Goal: Book appointment/travel/reservation

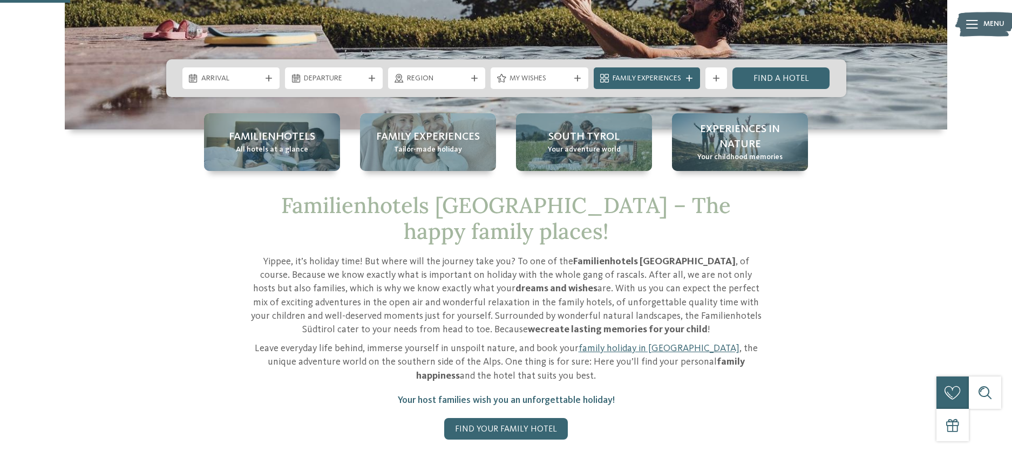
scroll to position [248, 0]
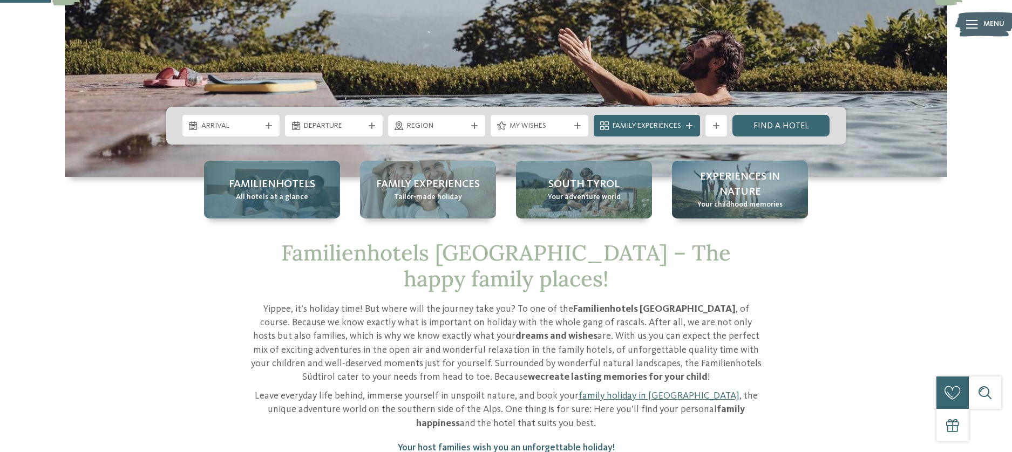
click at [299, 195] on span "All hotels at a glance" at bounding box center [272, 197] width 72 height 11
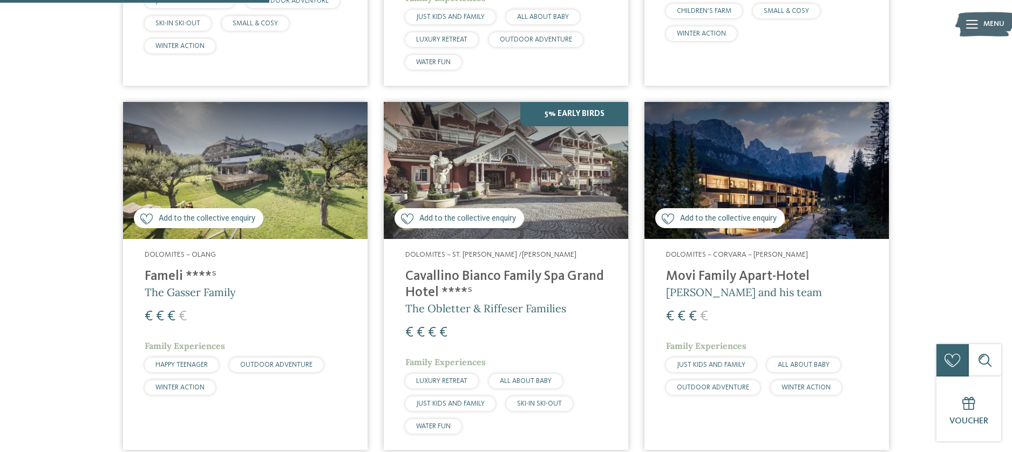
scroll to position [1005, 0]
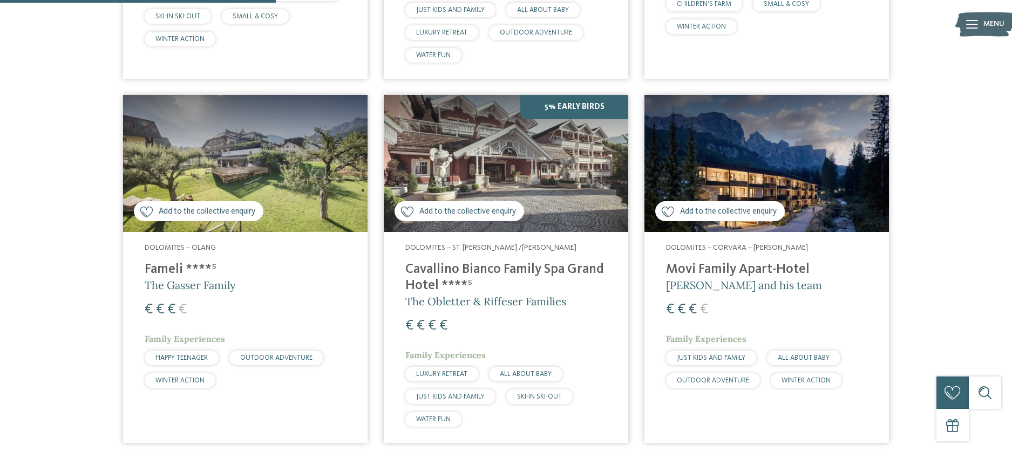
click at [520, 120] on img at bounding box center [506, 164] width 245 height 138
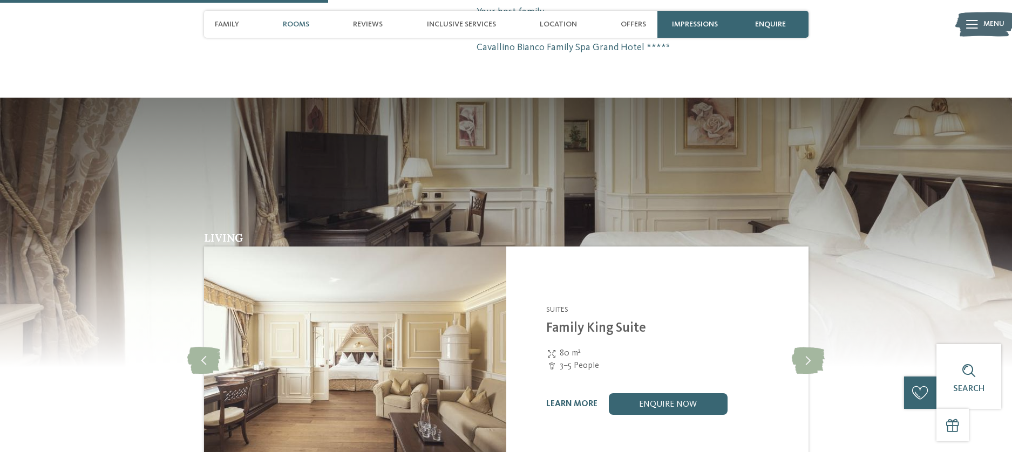
scroll to position [907, 0]
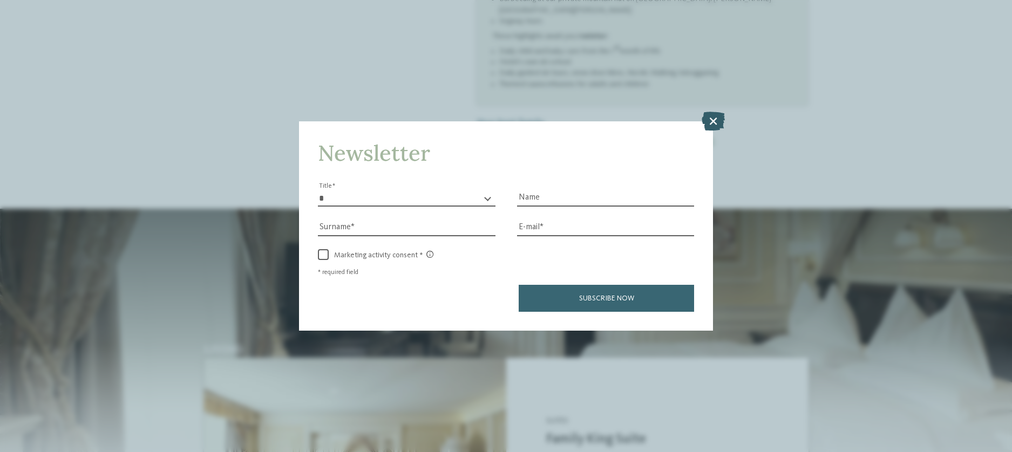
click at [716, 116] on icon at bounding box center [713, 120] width 23 height 19
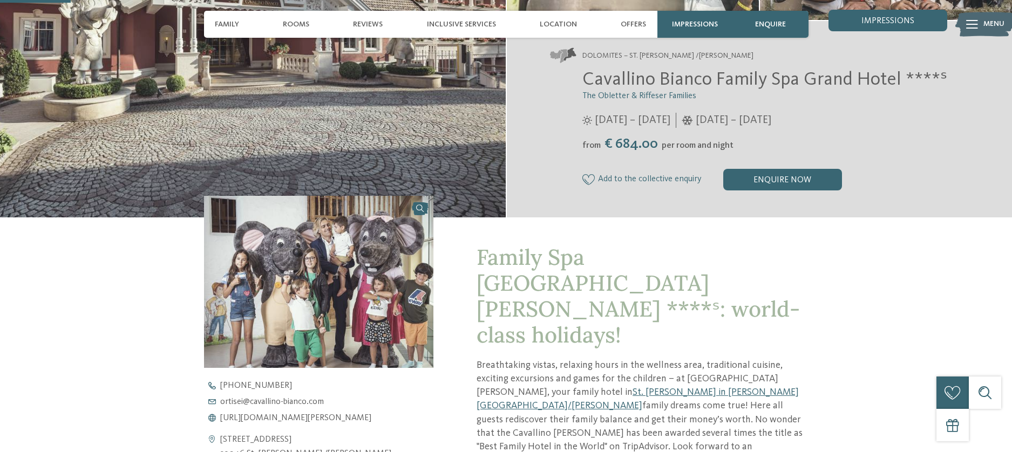
scroll to position [329, 0]
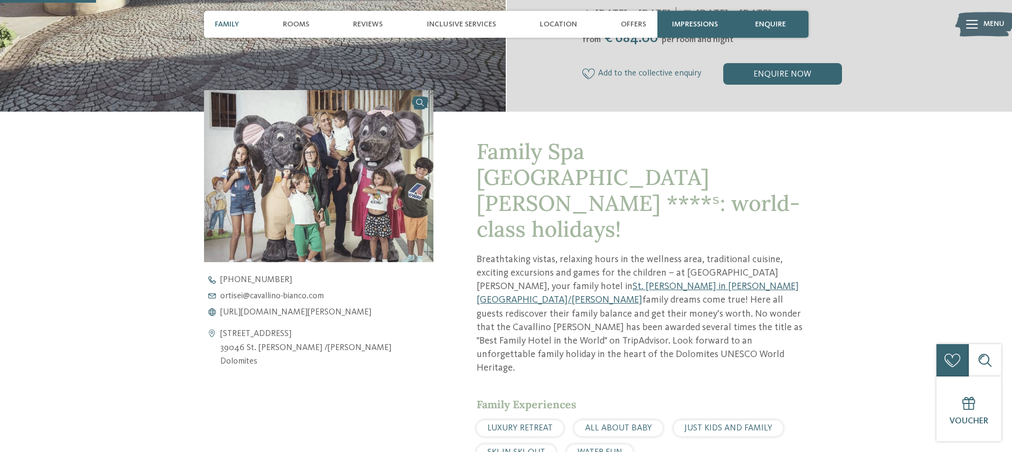
click at [231, 25] on span "Family" at bounding box center [227, 24] width 24 height 9
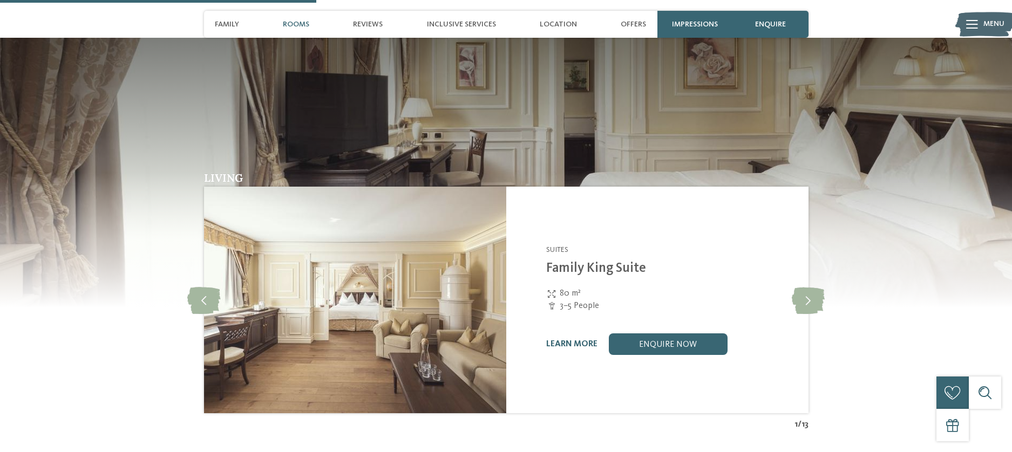
scroll to position [1080, 0]
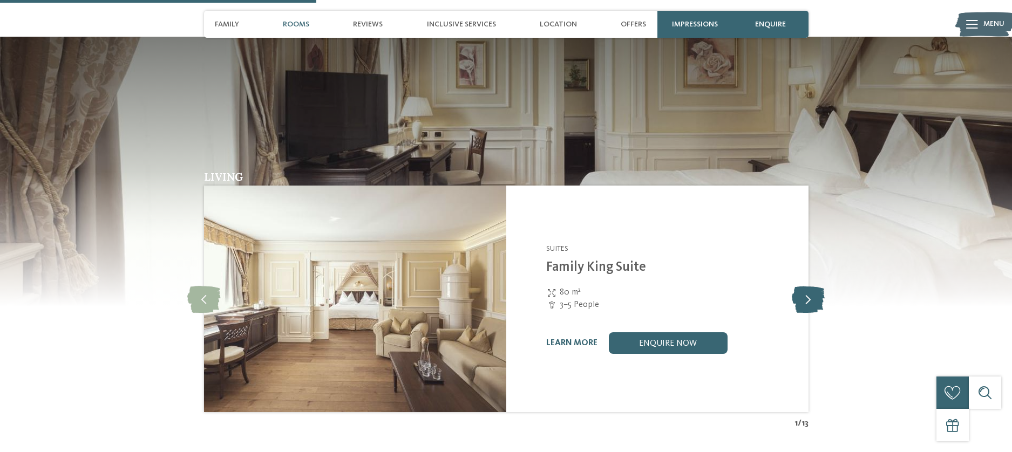
click at [803, 286] on icon at bounding box center [808, 299] width 33 height 27
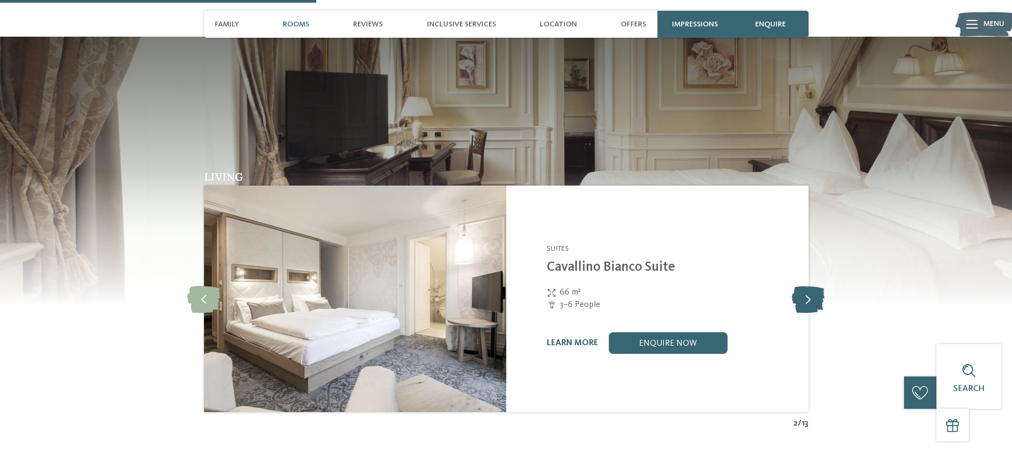
click at [803, 286] on icon at bounding box center [808, 299] width 33 height 27
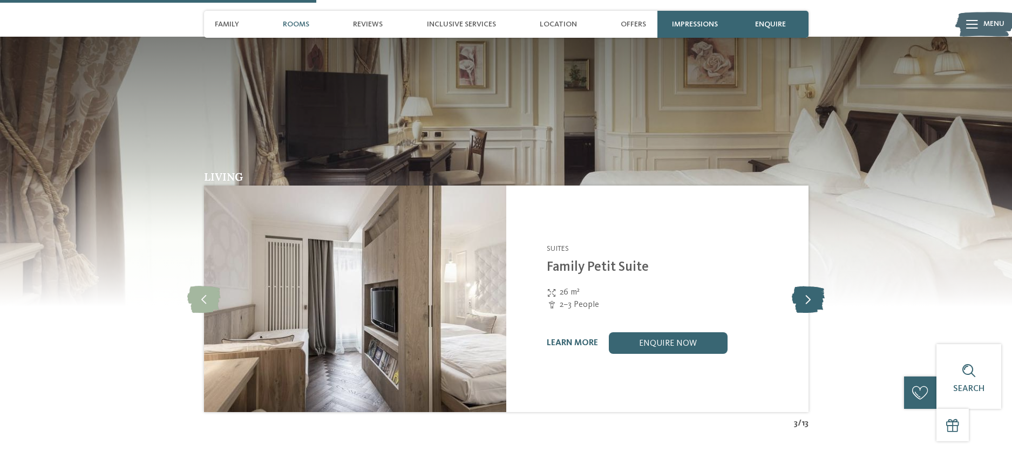
click at [803, 286] on icon at bounding box center [808, 299] width 33 height 27
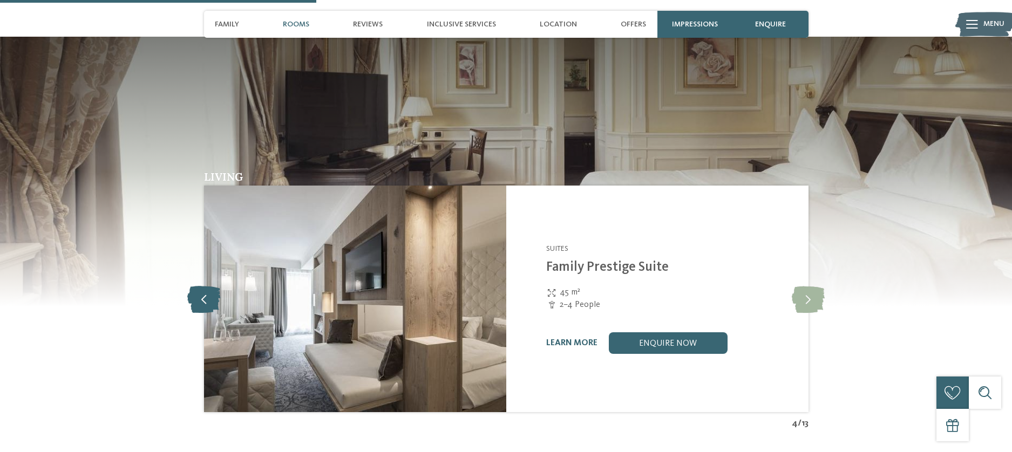
click at [209, 286] on icon at bounding box center [203, 299] width 33 height 27
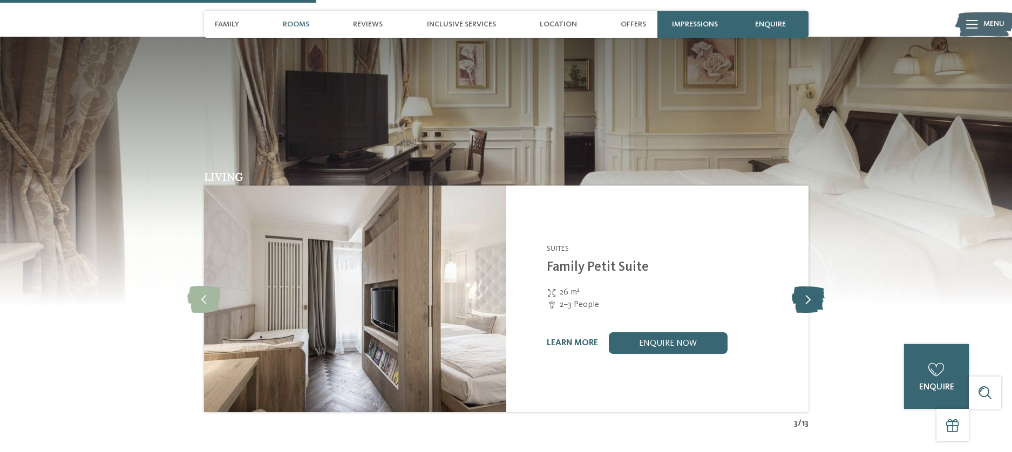
click at [811, 286] on icon at bounding box center [808, 299] width 33 height 27
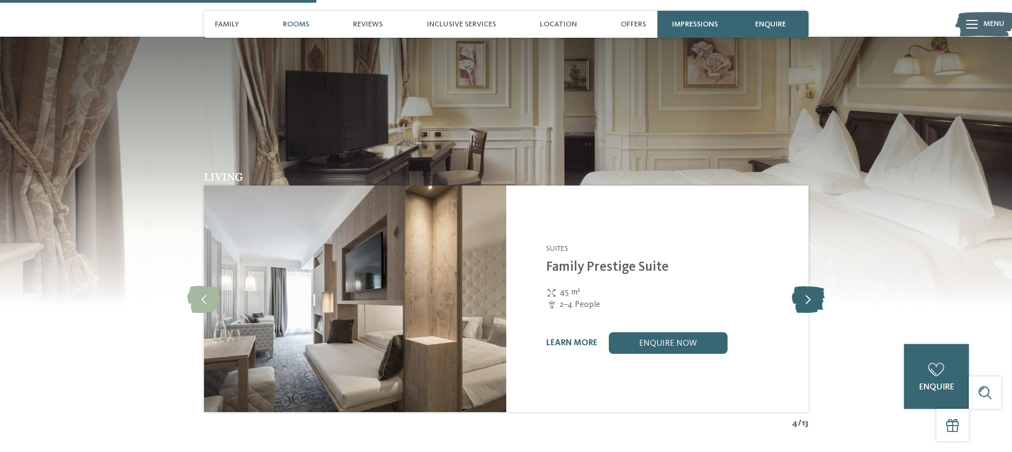
click at [811, 286] on icon at bounding box center [808, 299] width 33 height 27
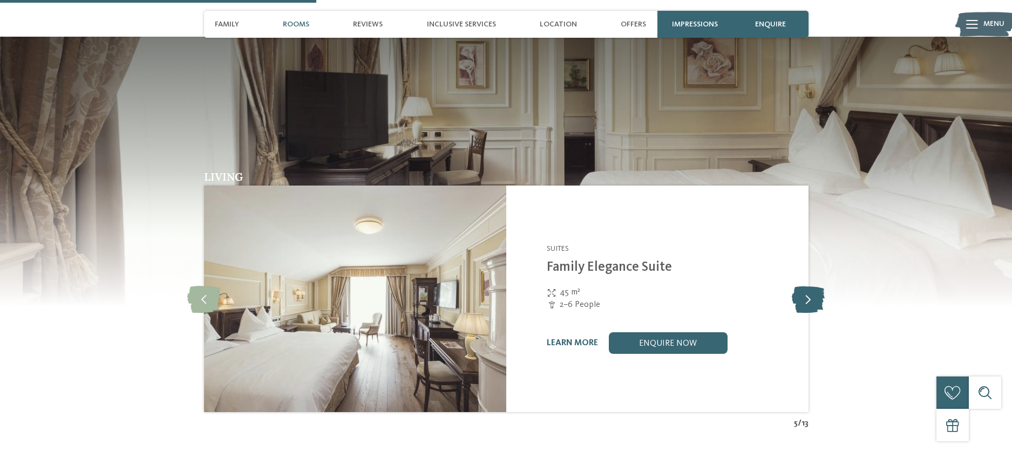
click at [811, 286] on icon at bounding box center [808, 299] width 33 height 27
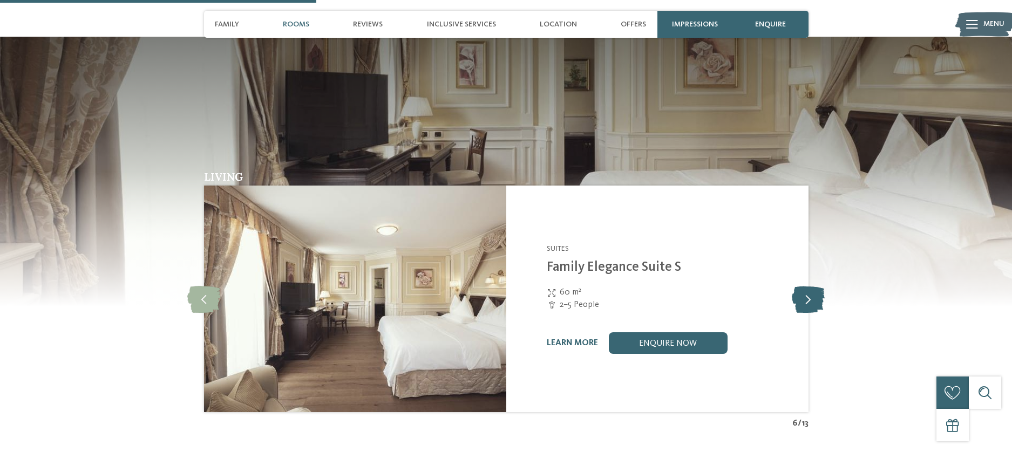
click at [805, 286] on icon at bounding box center [808, 299] width 33 height 27
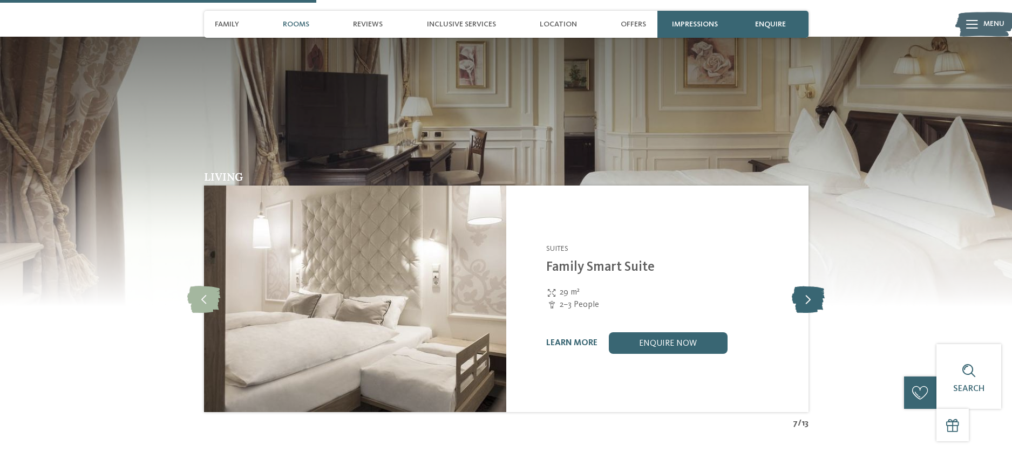
click at [805, 286] on icon at bounding box center [808, 299] width 33 height 27
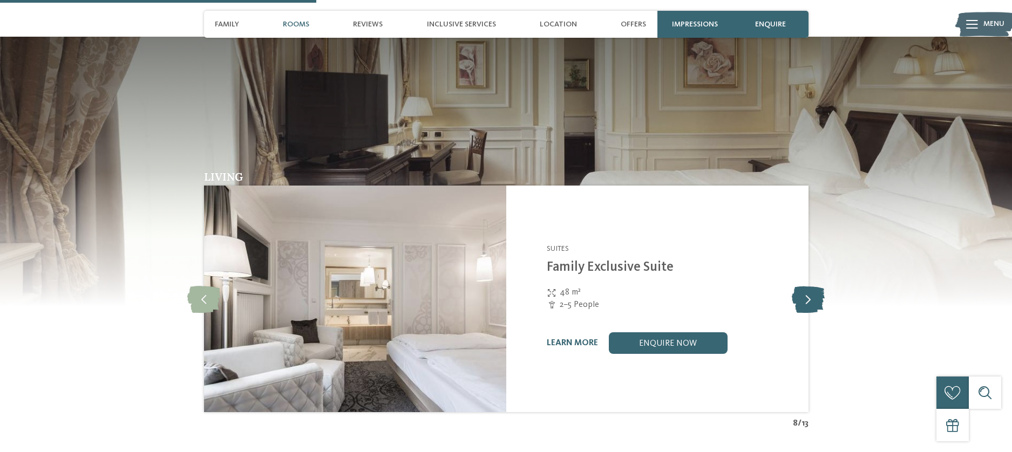
click at [806, 286] on icon at bounding box center [808, 299] width 33 height 27
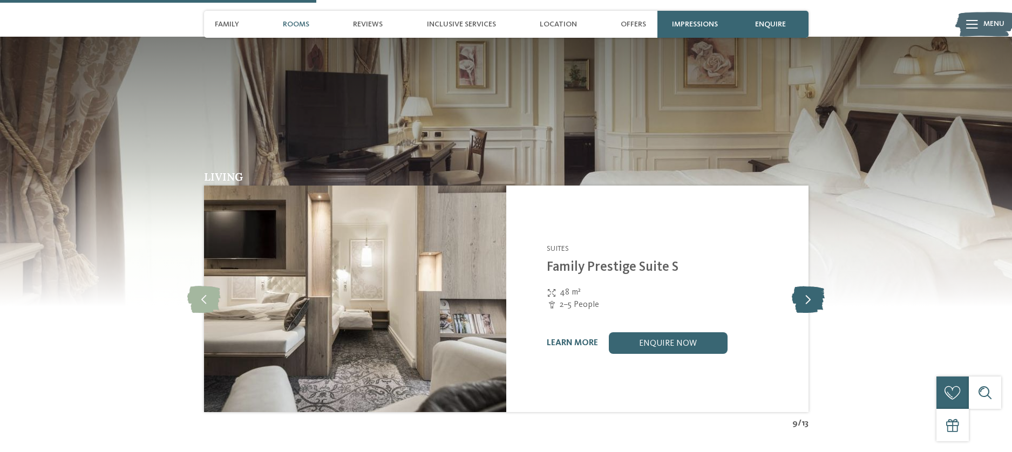
click at [806, 286] on icon at bounding box center [808, 299] width 33 height 27
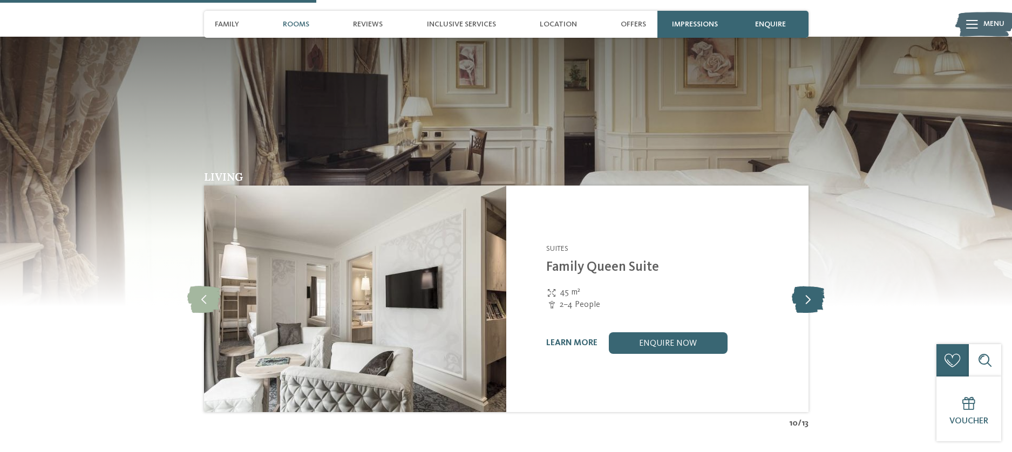
click at [807, 286] on icon at bounding box center [808, 299] width 33 height 27
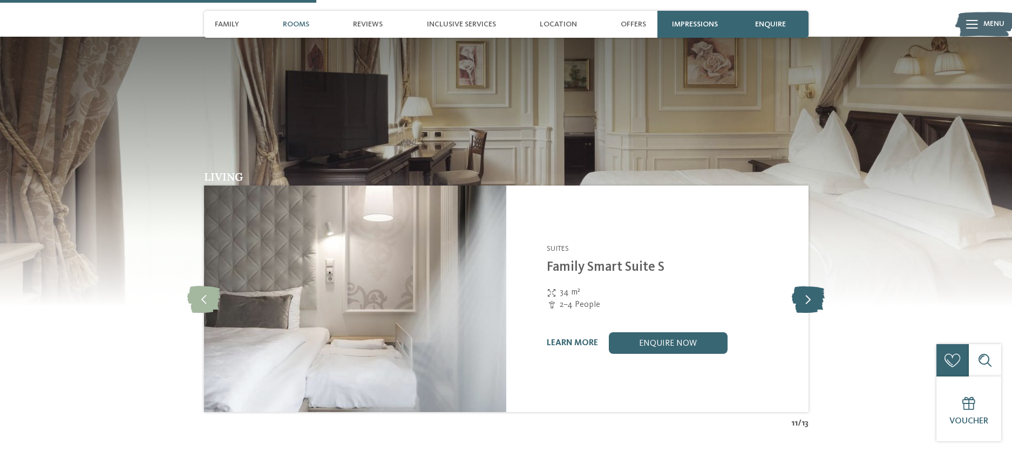
click at [807, 286] on icon at bounding box center [808, 299] width 33 height 27
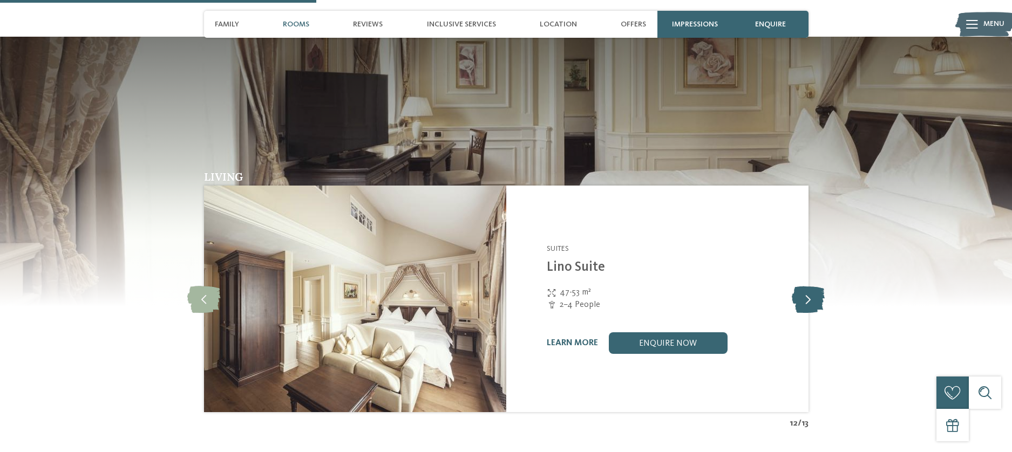
click at [807, 286] on icon at bounding box center [808, 299] width 33 height 27
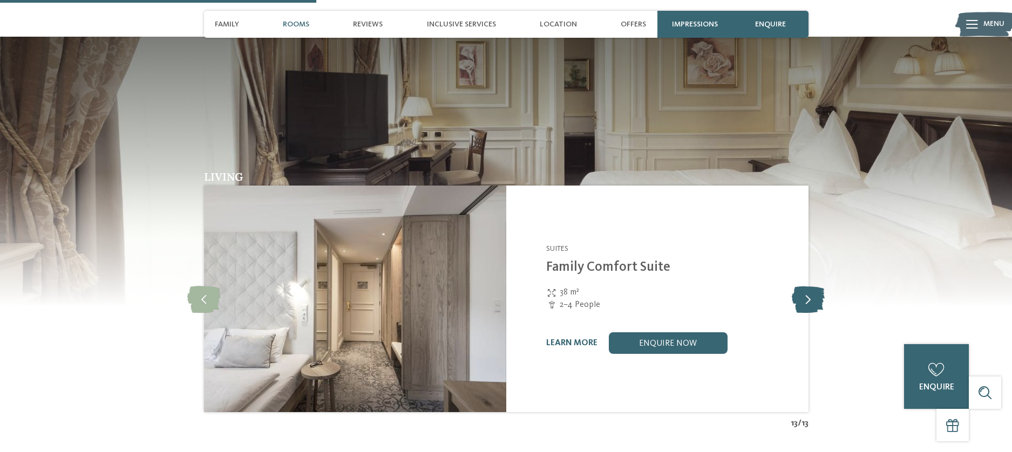
click at [807, 286] on icon at bounding box center [808, 299] width 33 height 27
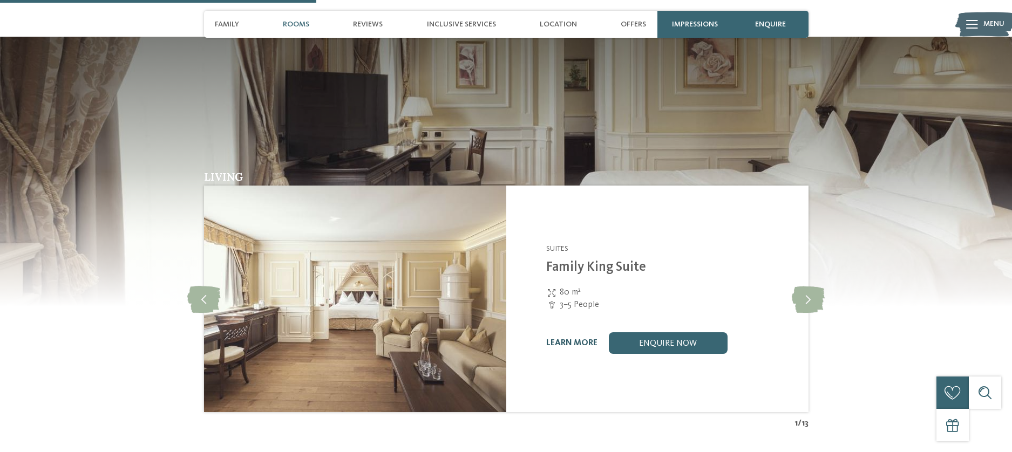
click at [564, 339] on link "learn more" at bounding box center [571, 343] width 51 height 9
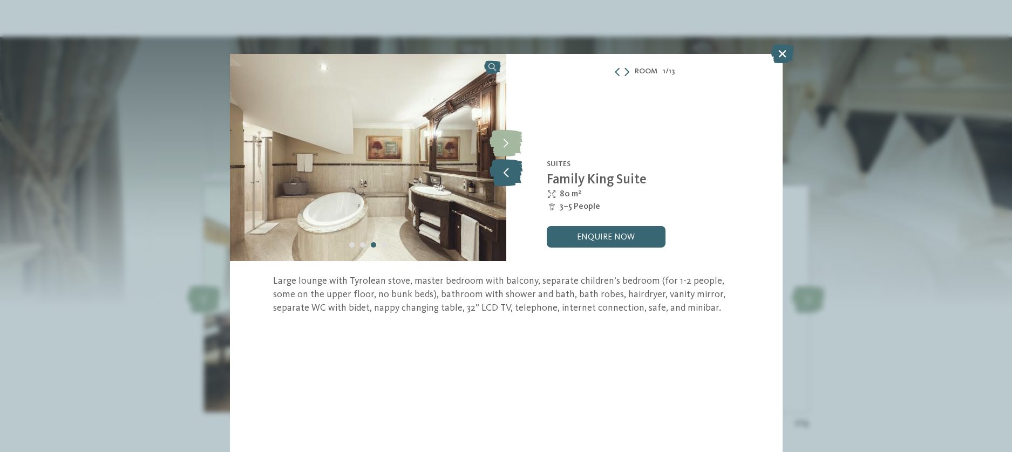
click at [511, 166] on icon at bounding box center [506, 172] width 33 height 27
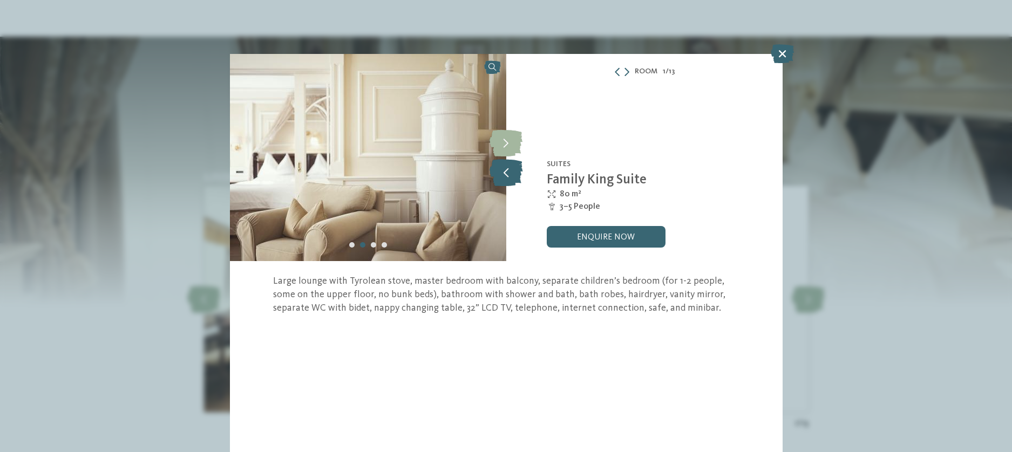
click at [511, 166] on icon at bounding box center [506, 172] width 33 height 27
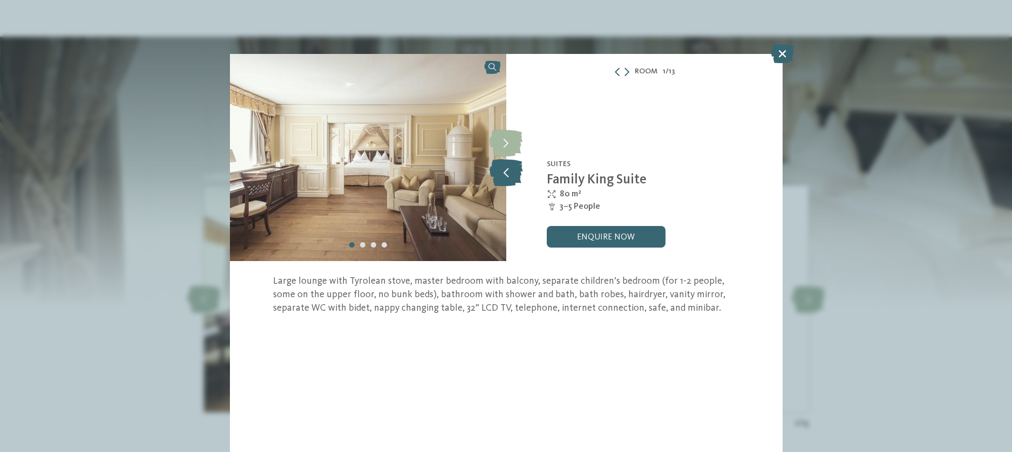
click at [511, 166] on icon at bounding box center [506, 172] width 33 height 27
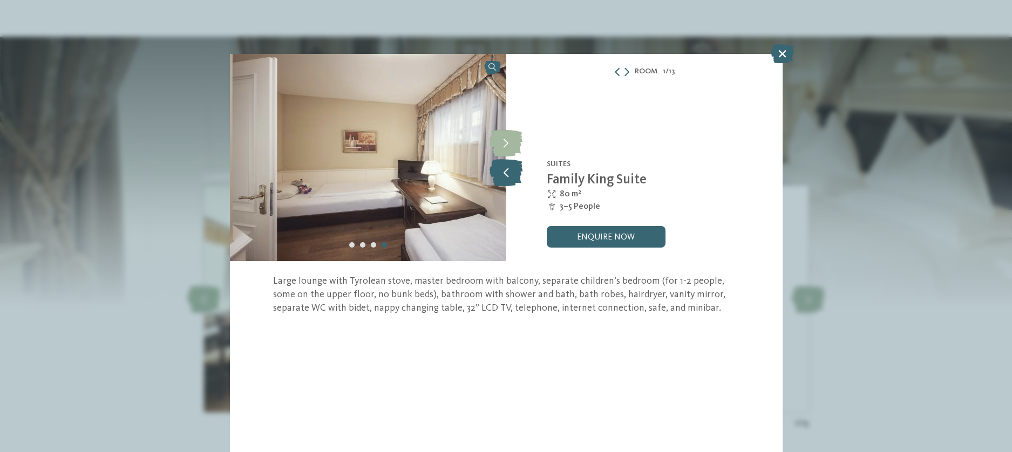
click at [511, 166] on icon at bounding box center [506, 172] width 33 height 27
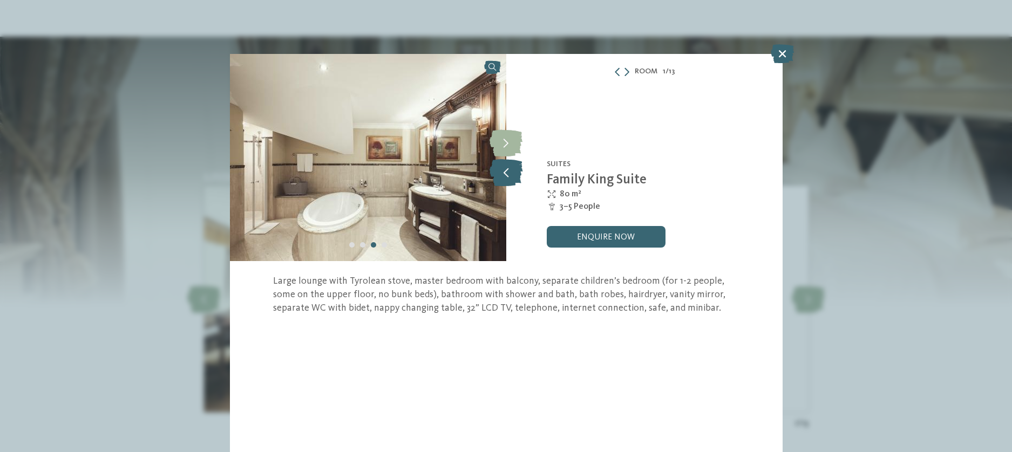
click at [511, 166] on icon at bounding box center [506, 172] width 33 height 27
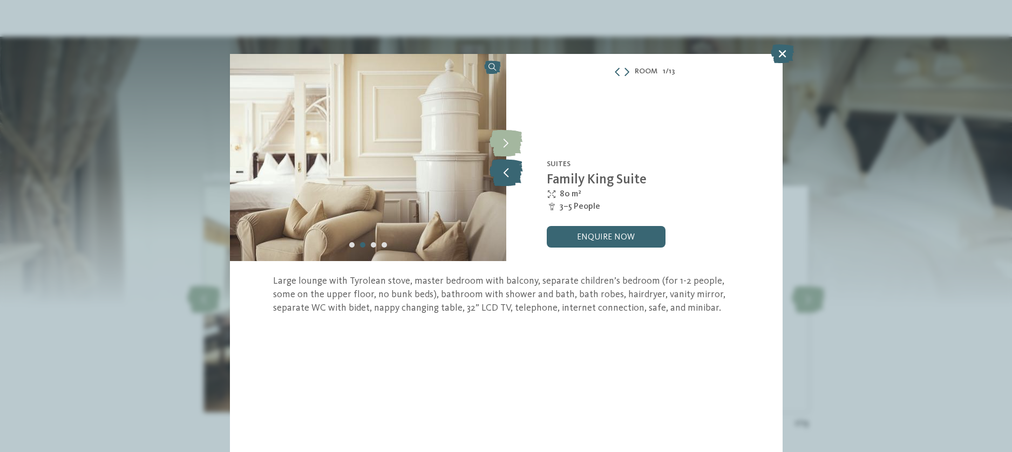
click at [511, 166] on icon at bounding box center [506, 172] width 33 height 27
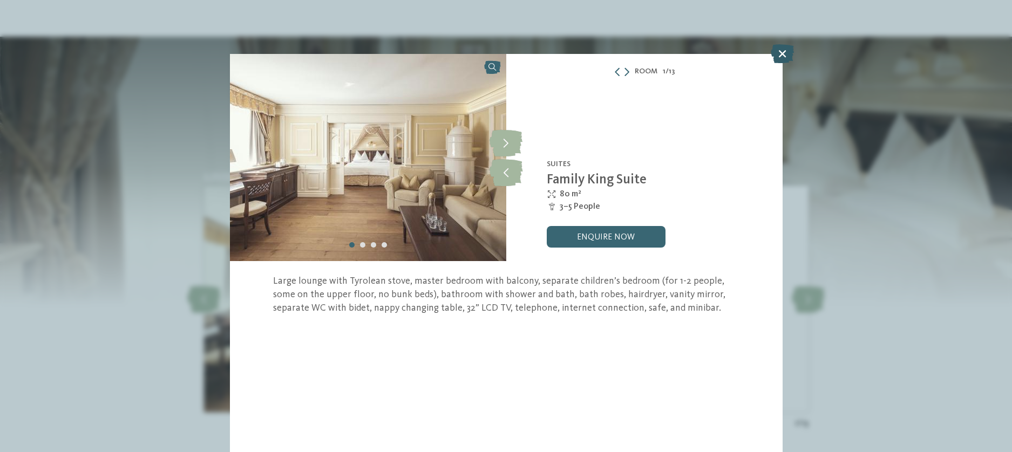
click at [780, 55] on icon at bounding box center [782, 53] width 23 height 19
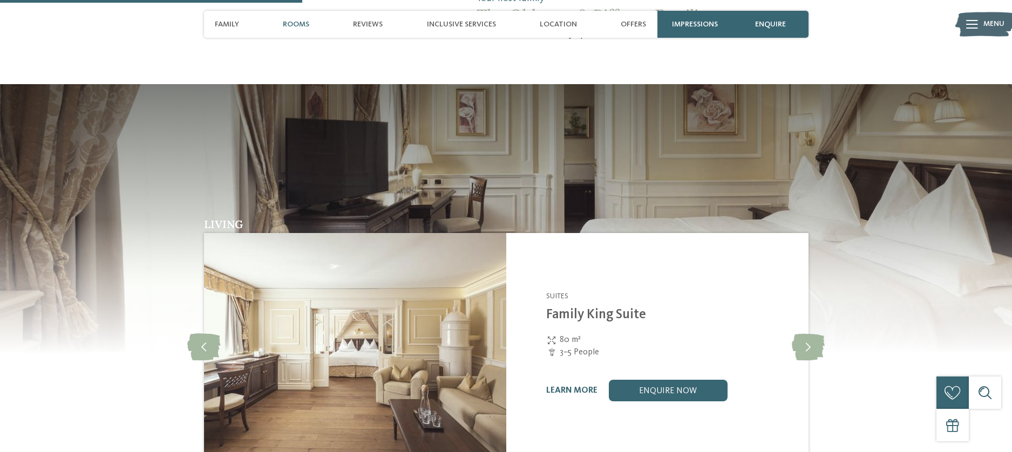
scroll to position [1031, 0]
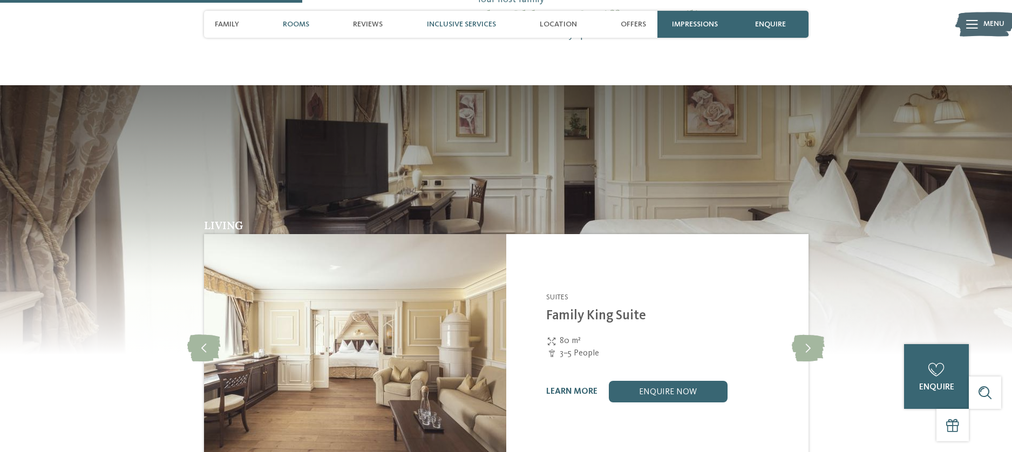
click at [462, 26] on span "Inclusive services" at bounding box center [461, 24] width 69 height 9
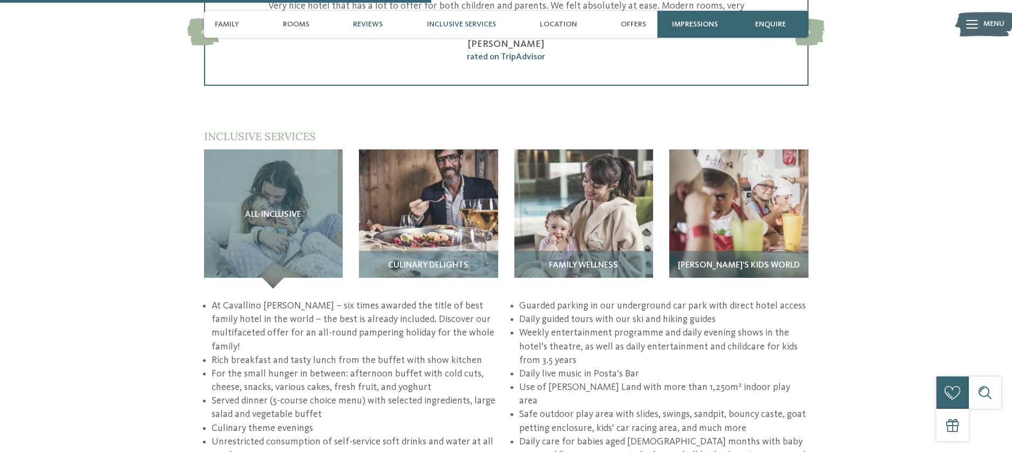
scroll to position [1581, 0]
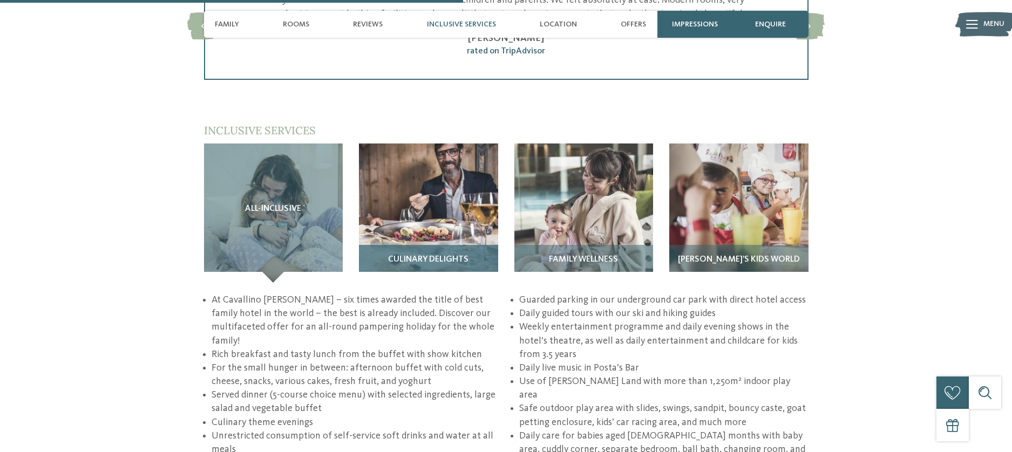
click at [476, 255] on h3 "Culinary delights" at bounding box center [428, 260] width 128 height 10
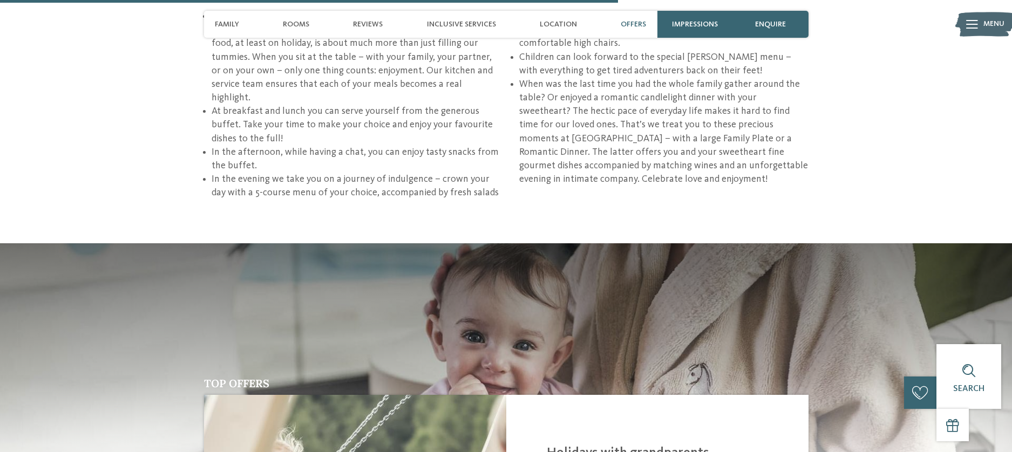
scroll to position [1812, 0]
